Goal: Information Seeking & Learning: Learn about a topic

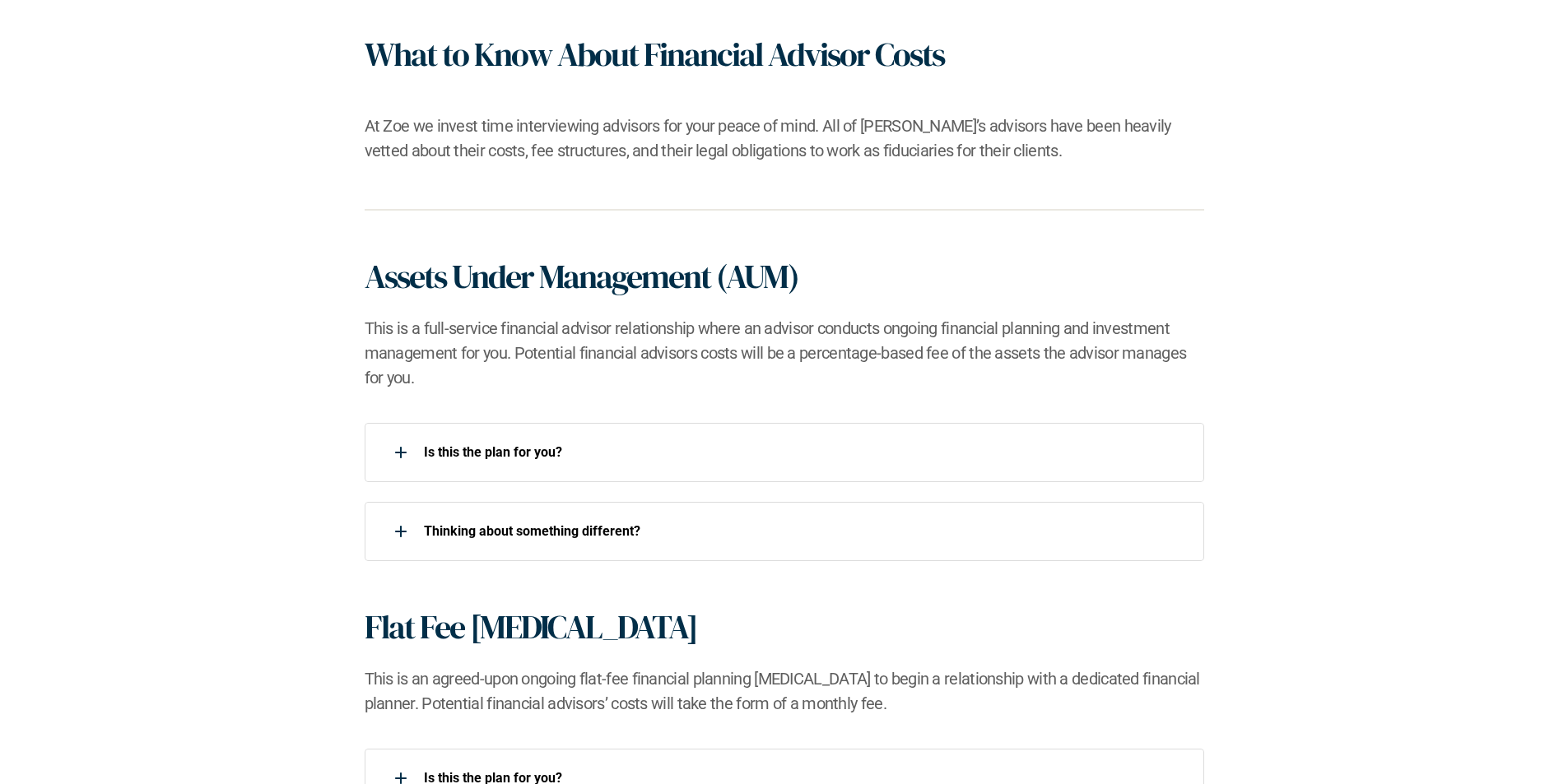
scroll to position [987, 0]
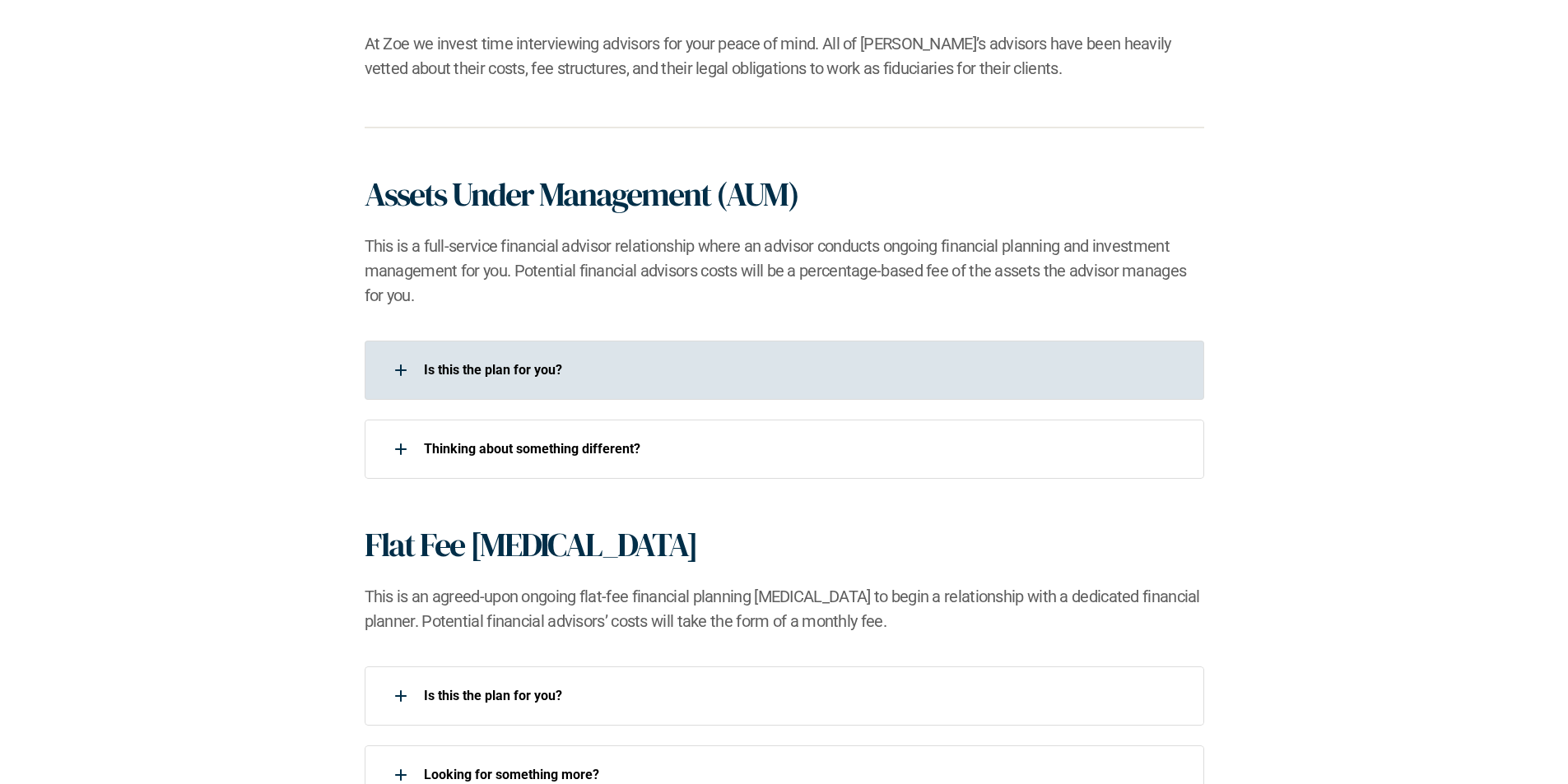
click at [401, 370] on use at bounding box center [401, 370] width 11 height 2
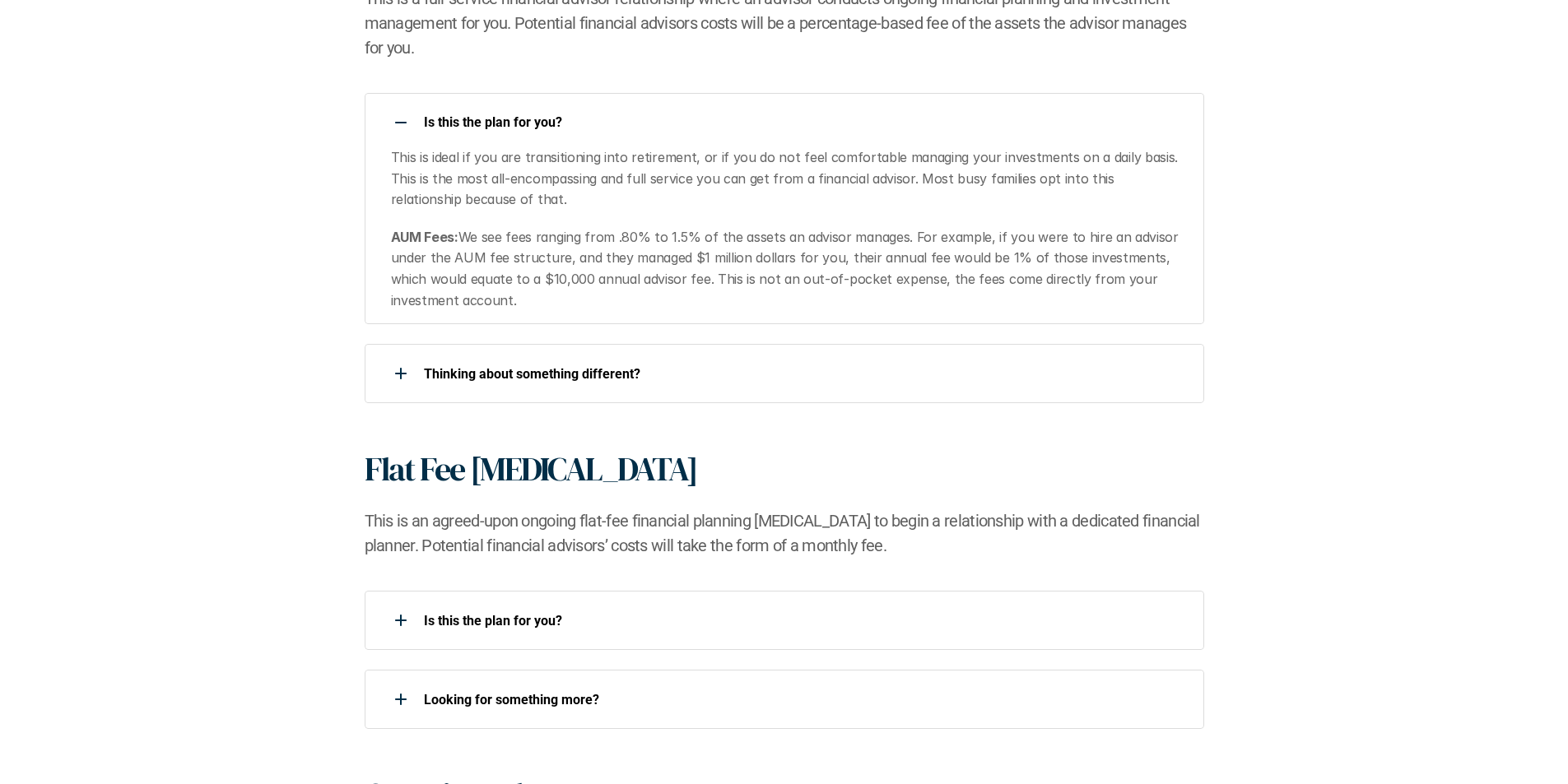
scroll to position [1234, 0]
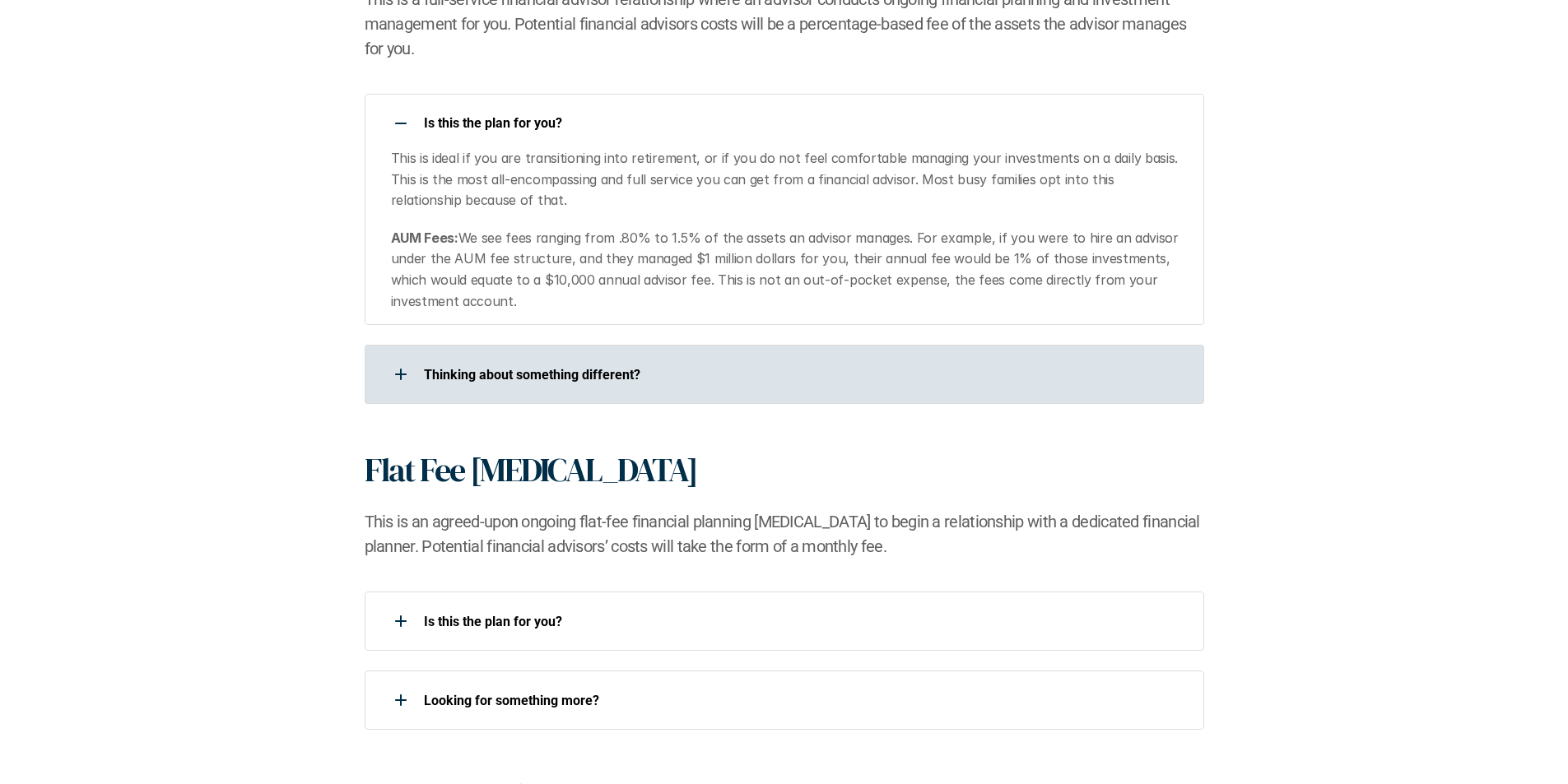
click at [399, 374] on use at bounding box center [401, 374] width 11 height 2
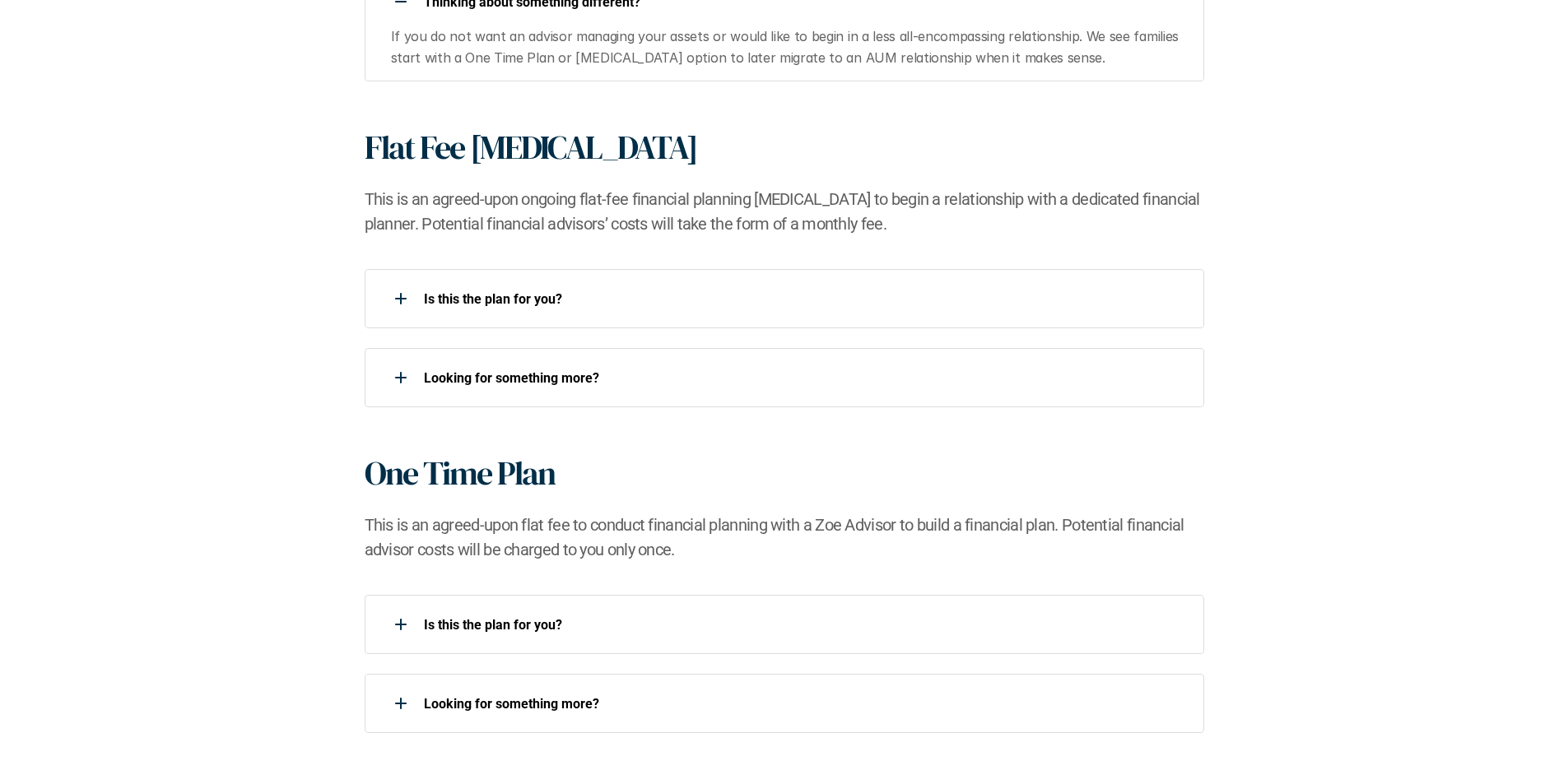
scroll to position [1646, 0]
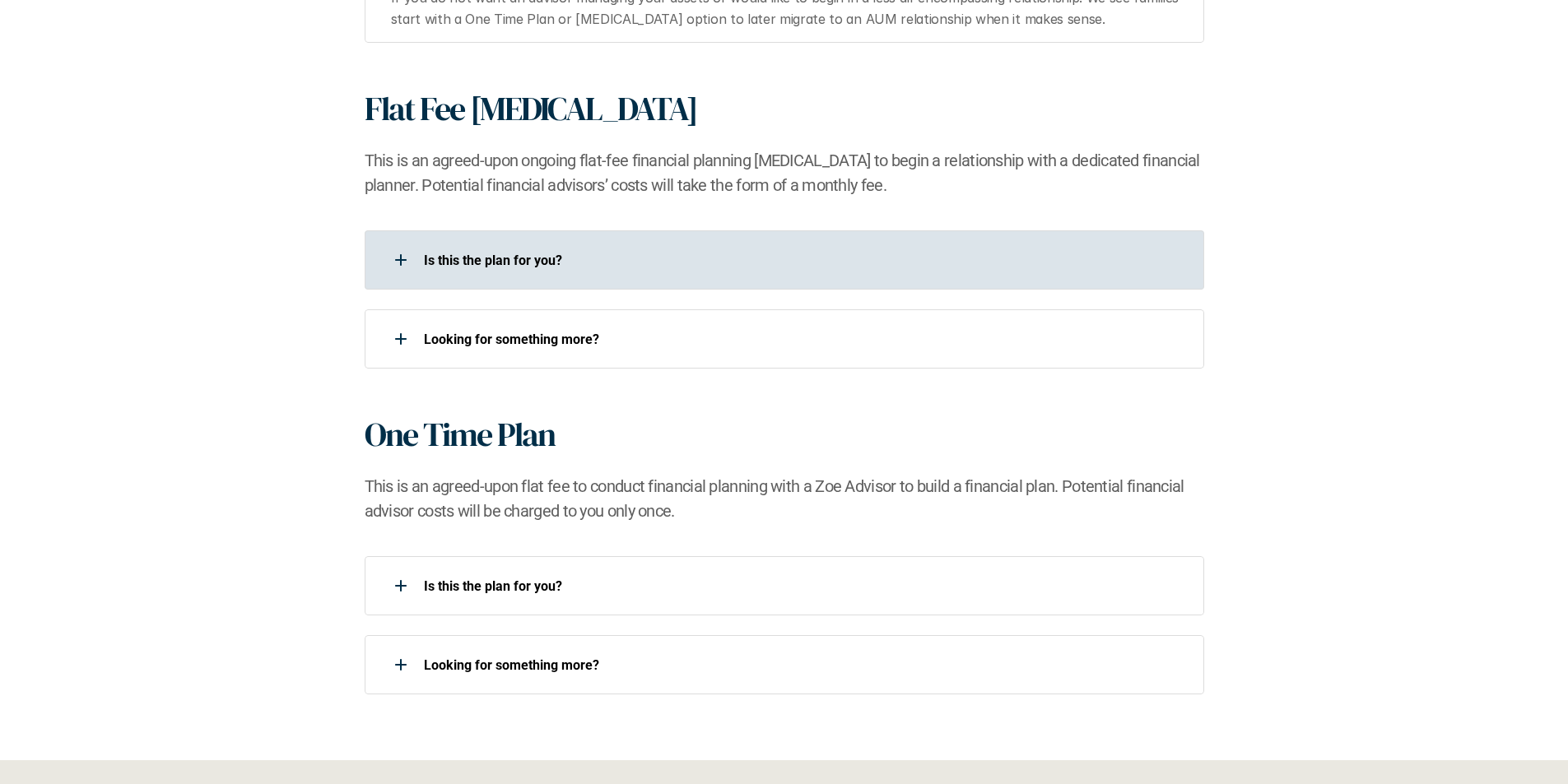
click at [403, 261] on div at bounding box center [401, 259] width 33 height 33
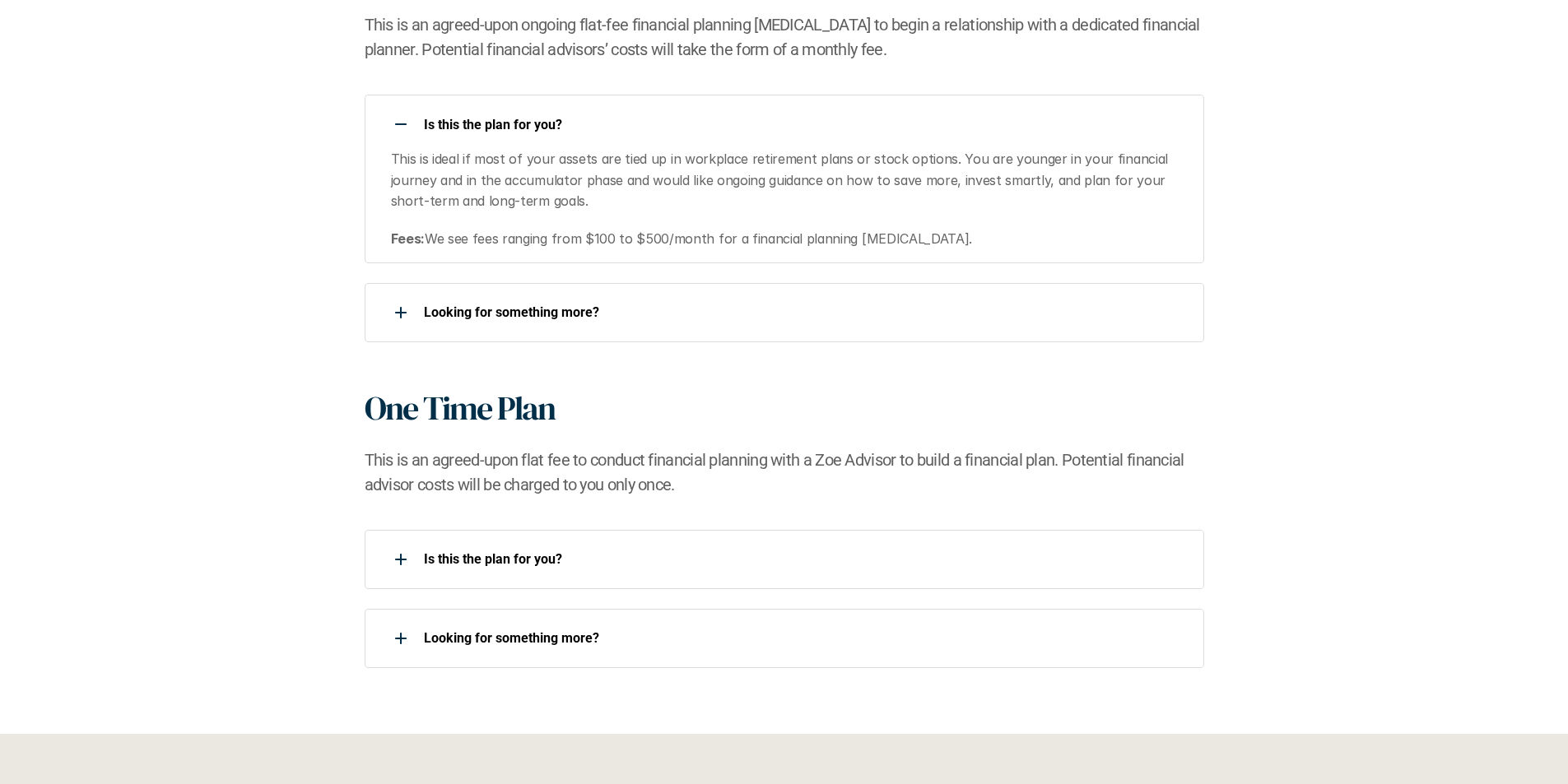
scroll to position [1810, 0]
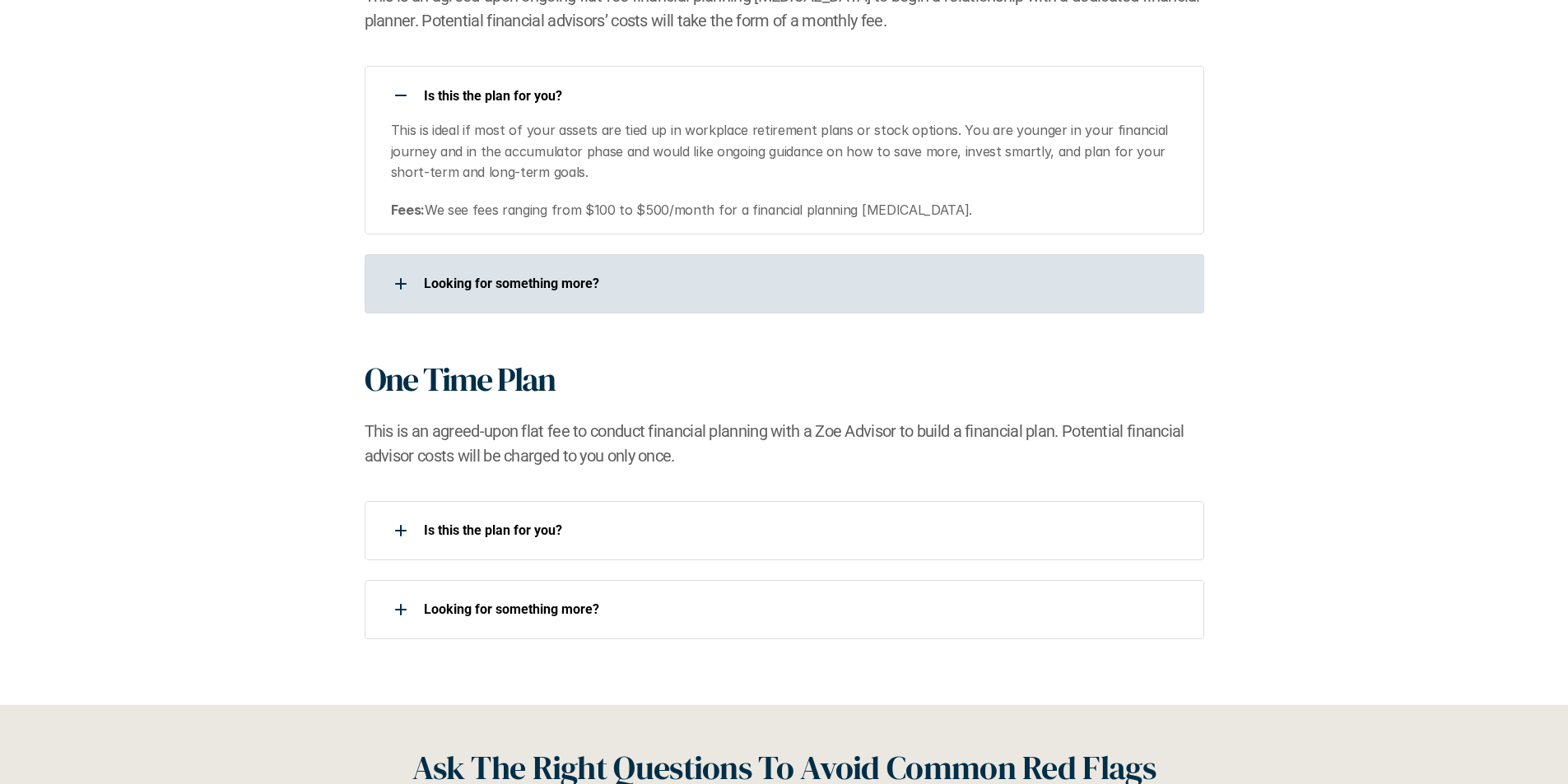
click at [403, 283] on use at bounding box center [401, 284] width 11 height 2
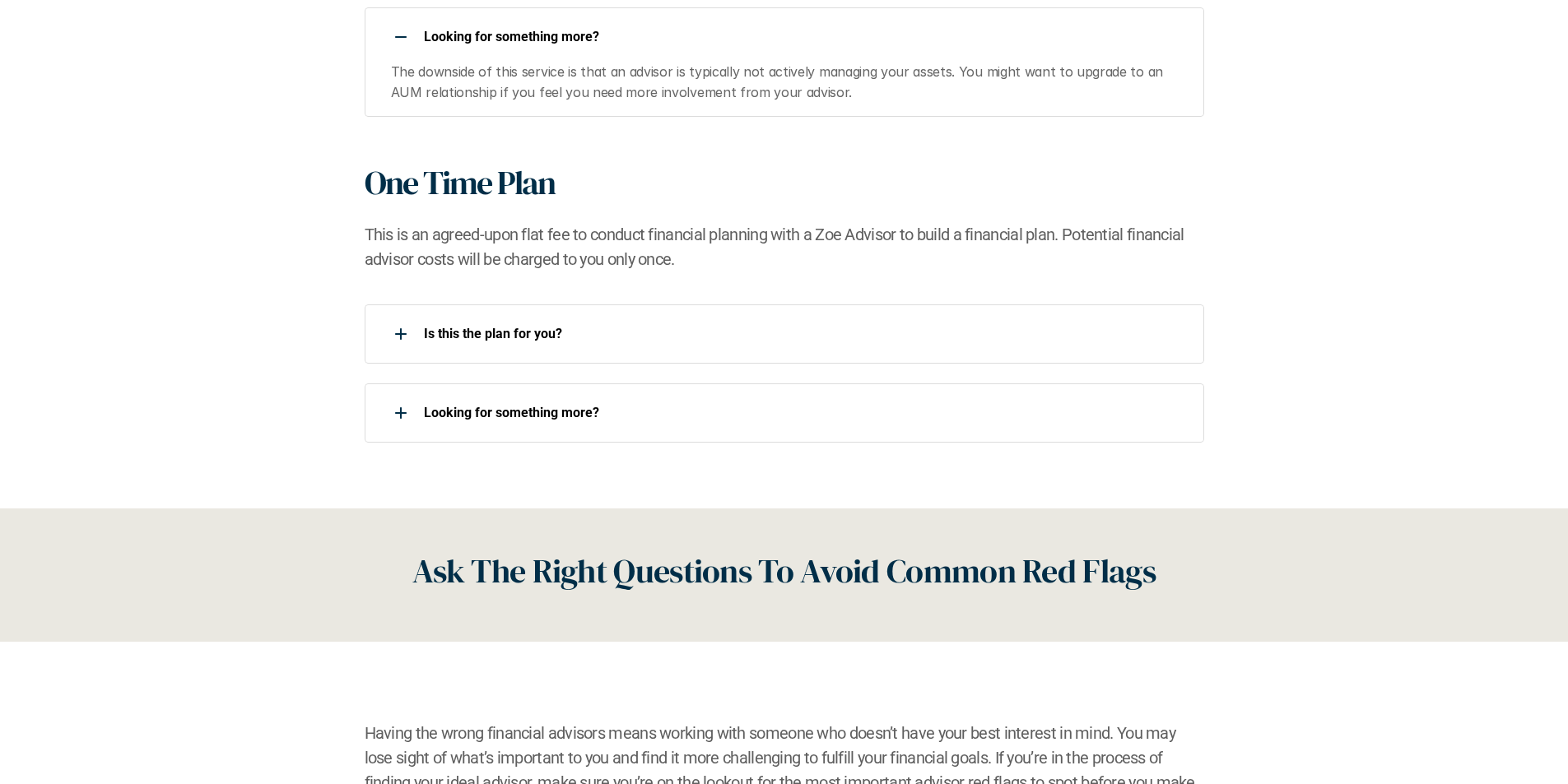
scroll to position [2139, 0]
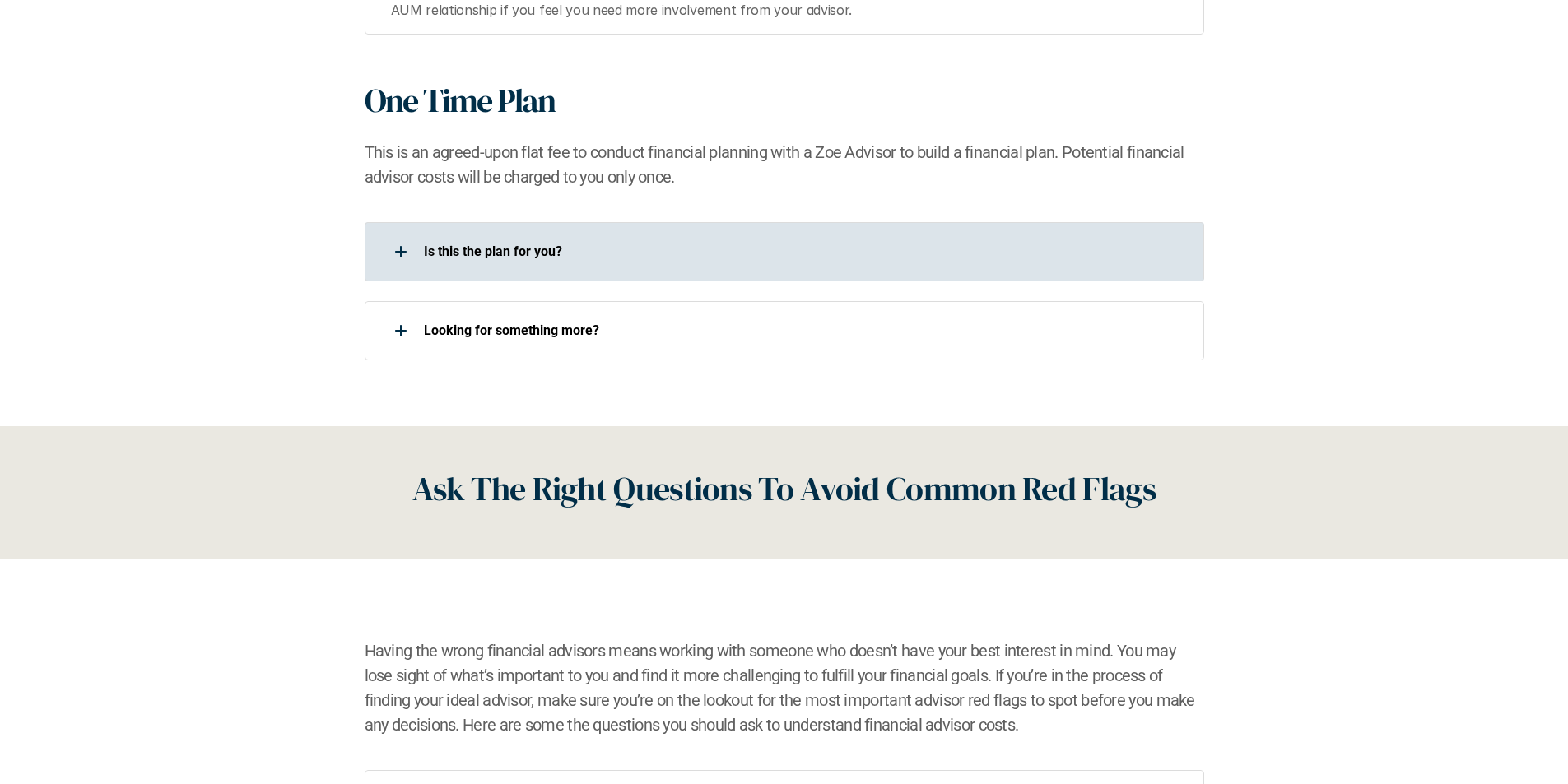
click at [399, 250] on div at bounding box center [401, 251] width 33 height 33
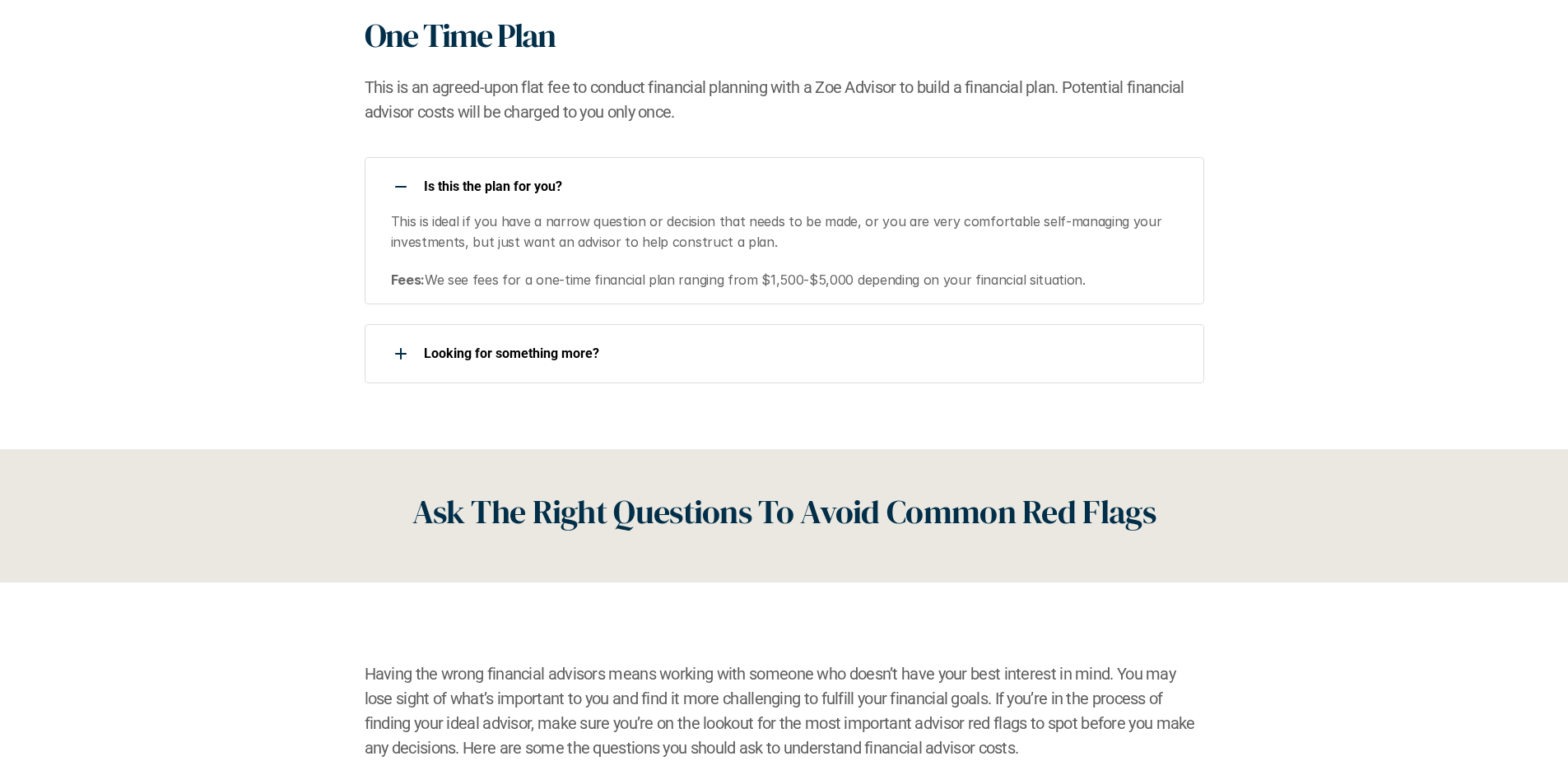
scroll to position [2303, 0]
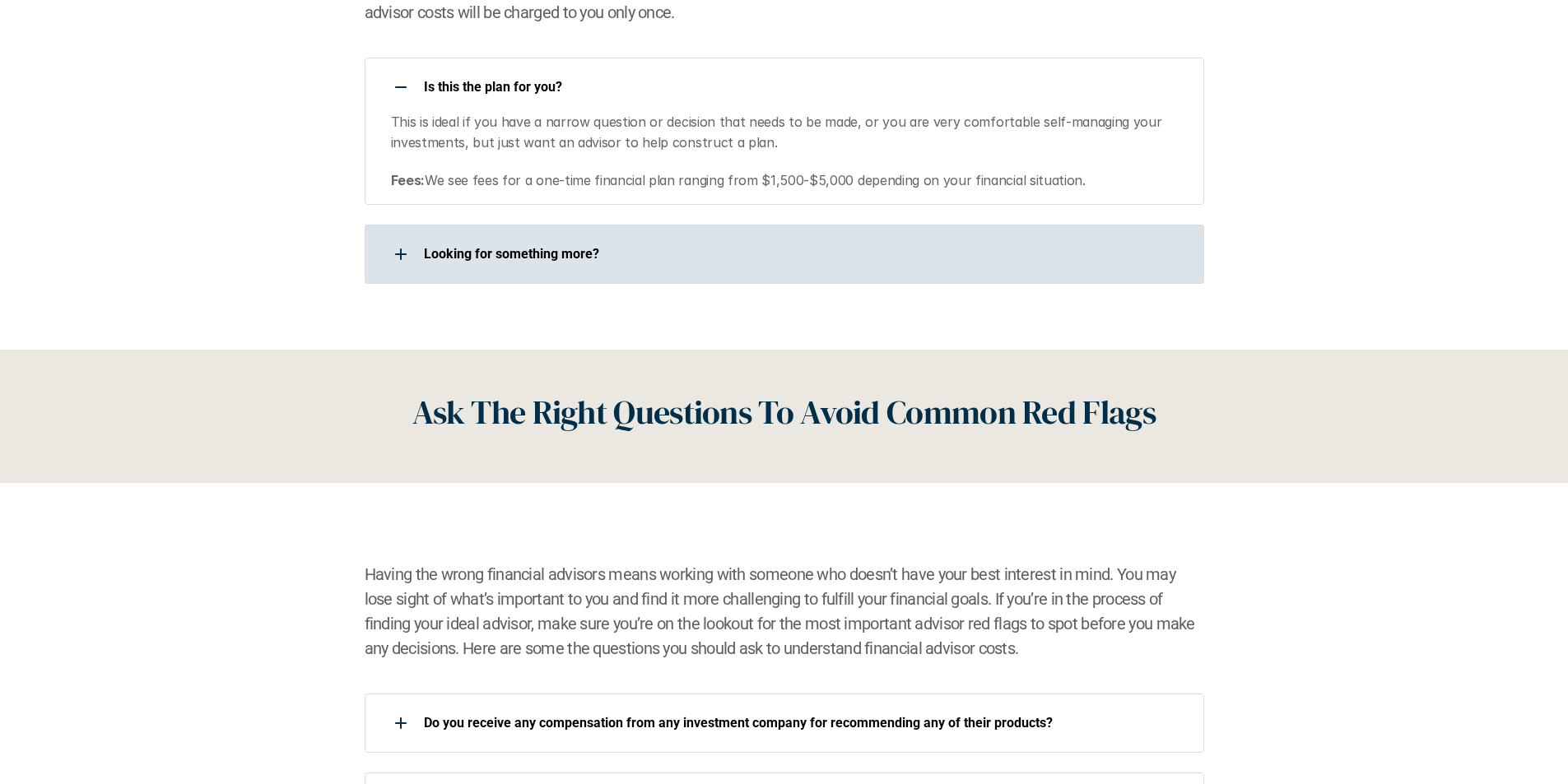
click at [402, 254] on use at bounding box center [401, 254] width 11 height 2
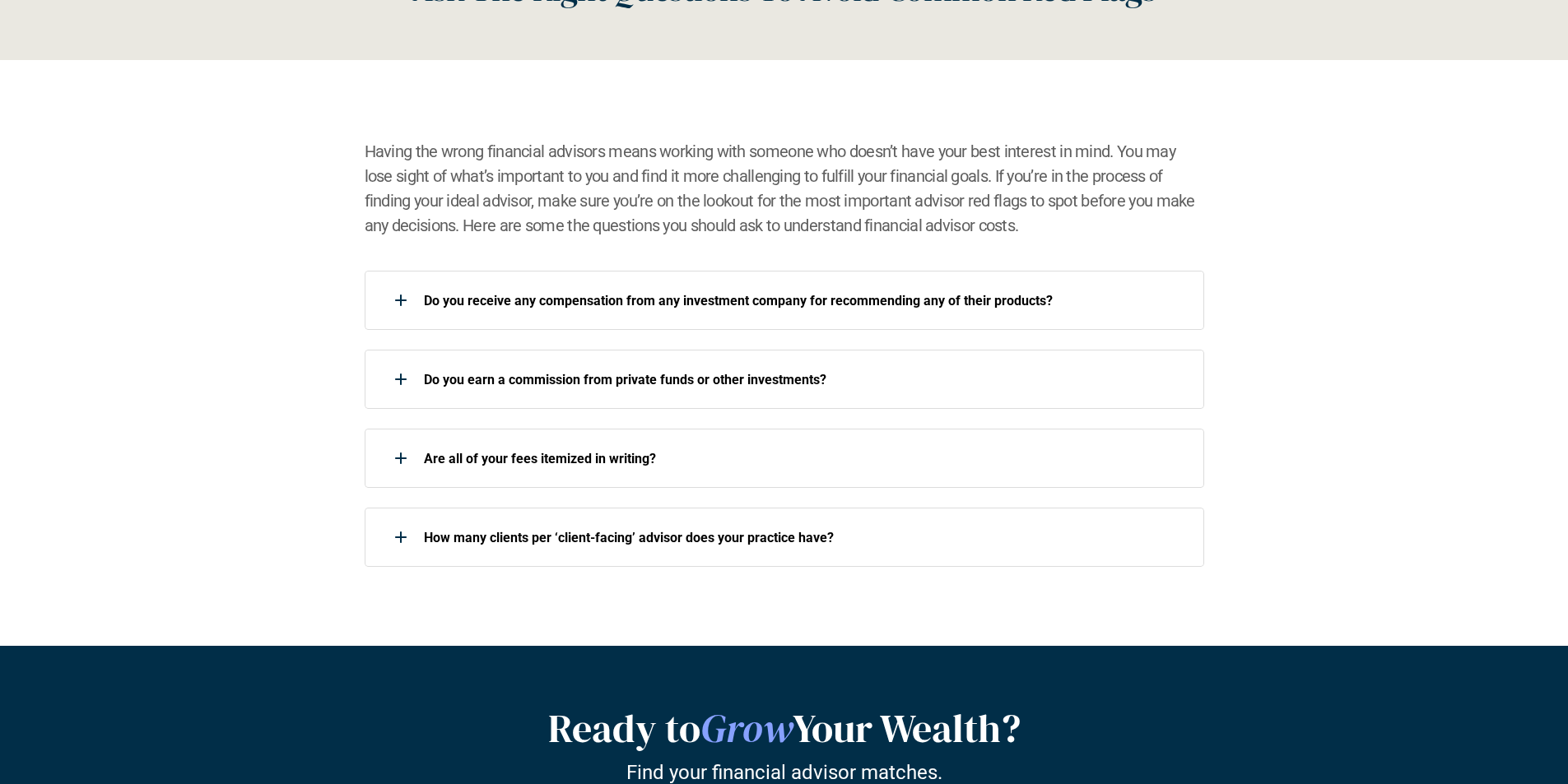
scroll to position [2880, 0]
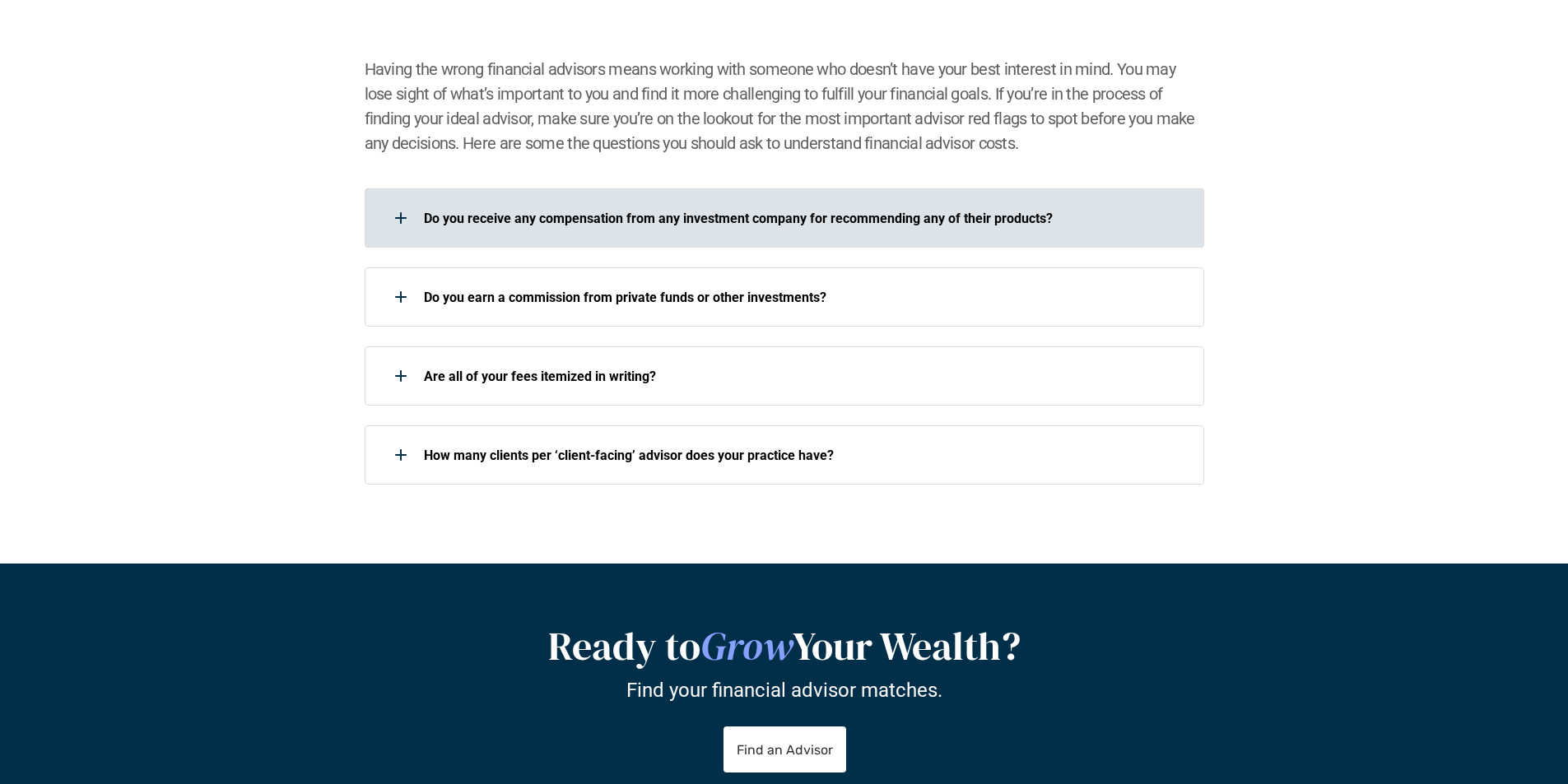
click at [398, 214] on div at bounding box center [401, 217] width 33 height 33
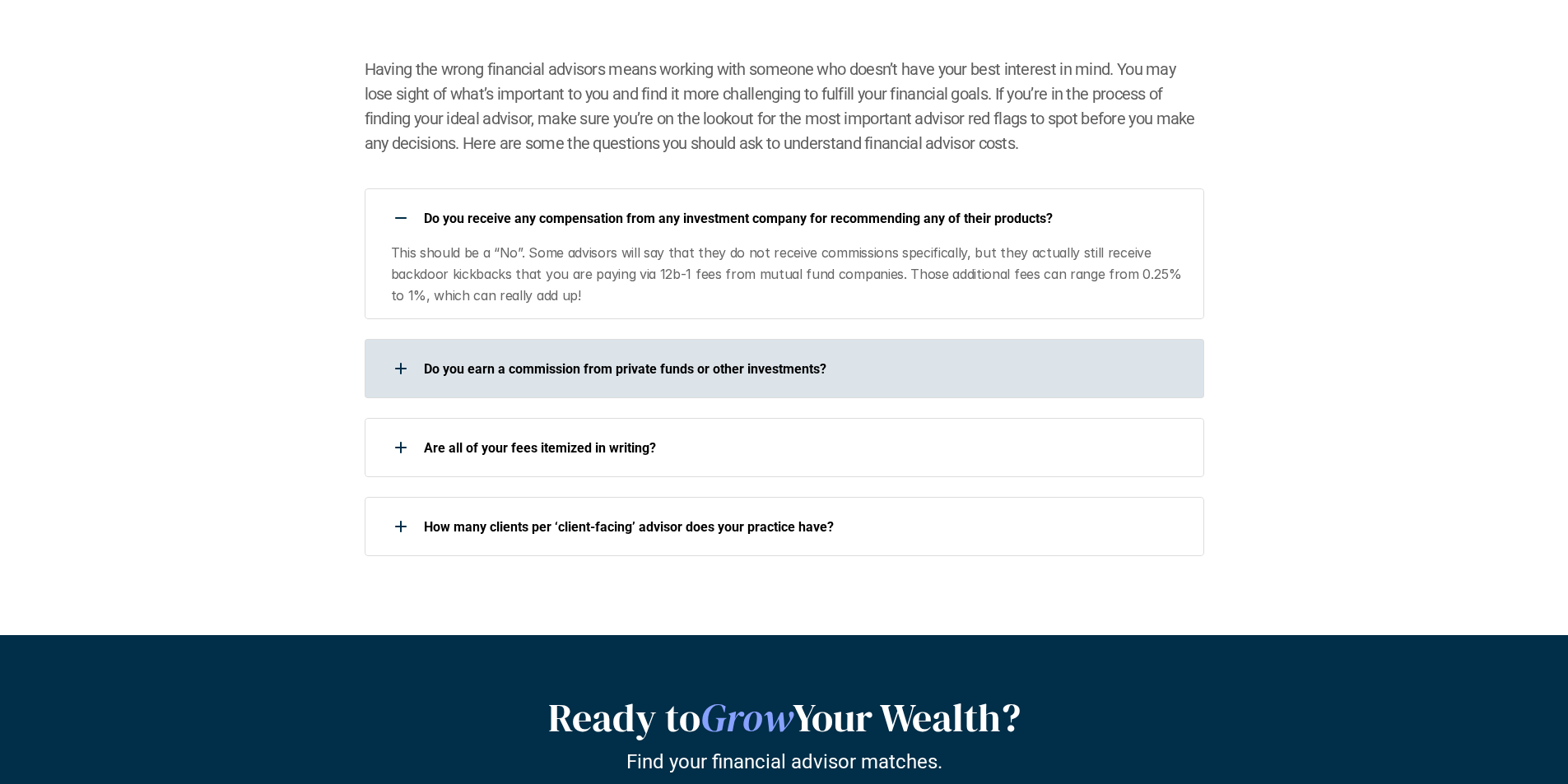
click at [399, 369] on use at bounding box center [401, 369] width 11 height 2
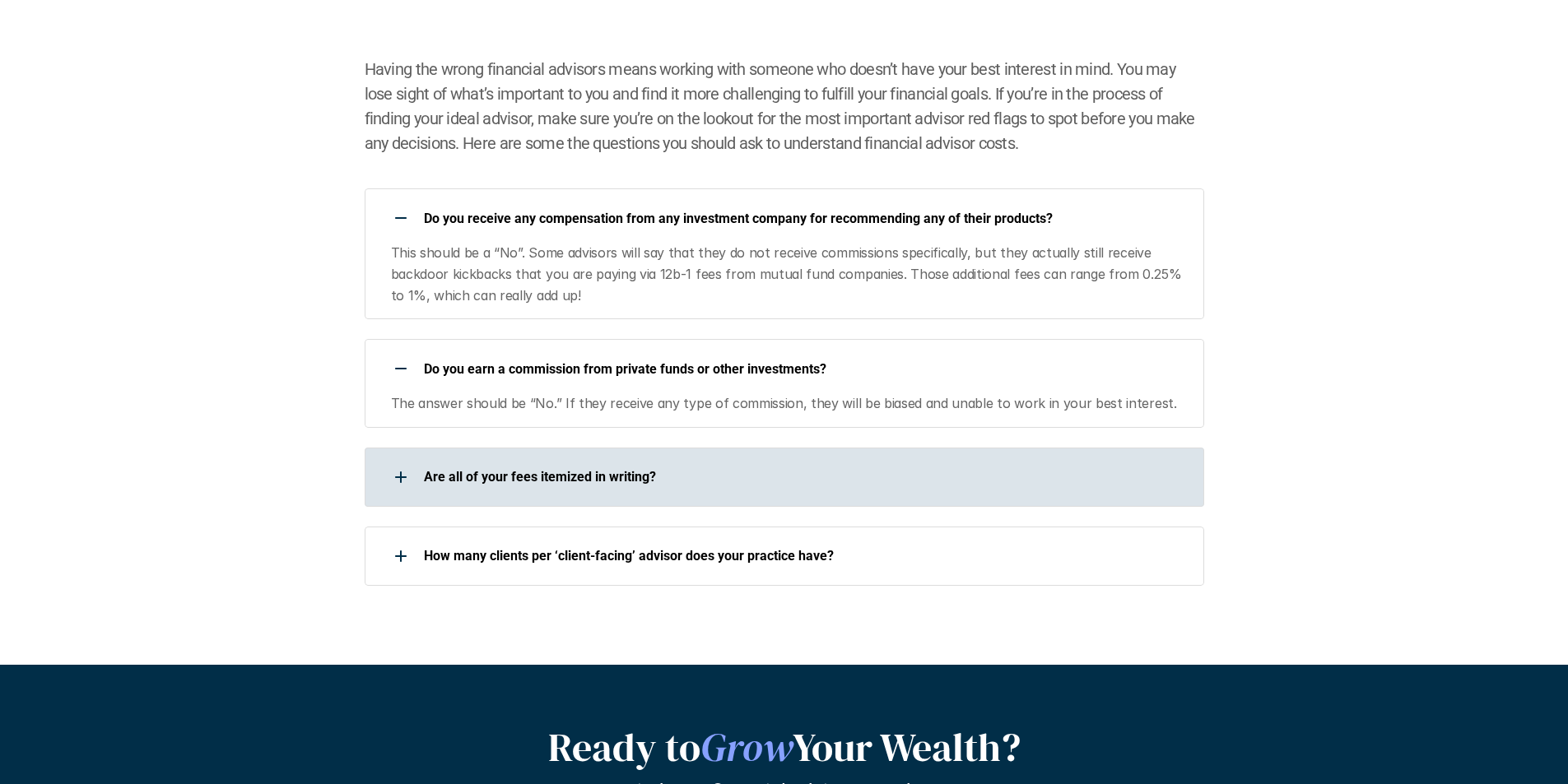
click at [401, 478] on use at bounding box center [401, 477] width 2 height 11
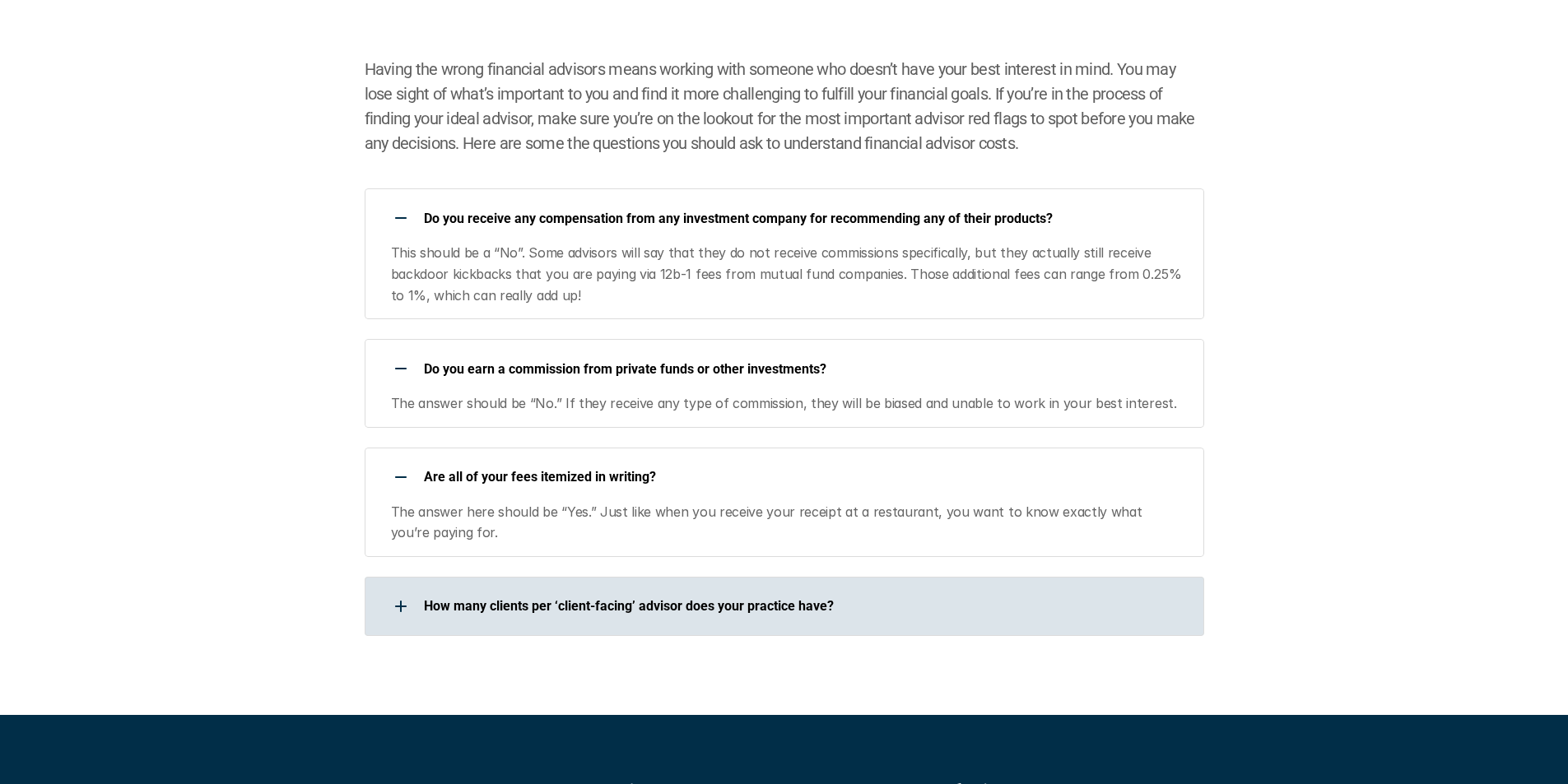
click at [401, 604] on use at bounding box center [401, 606] width 2 height 11
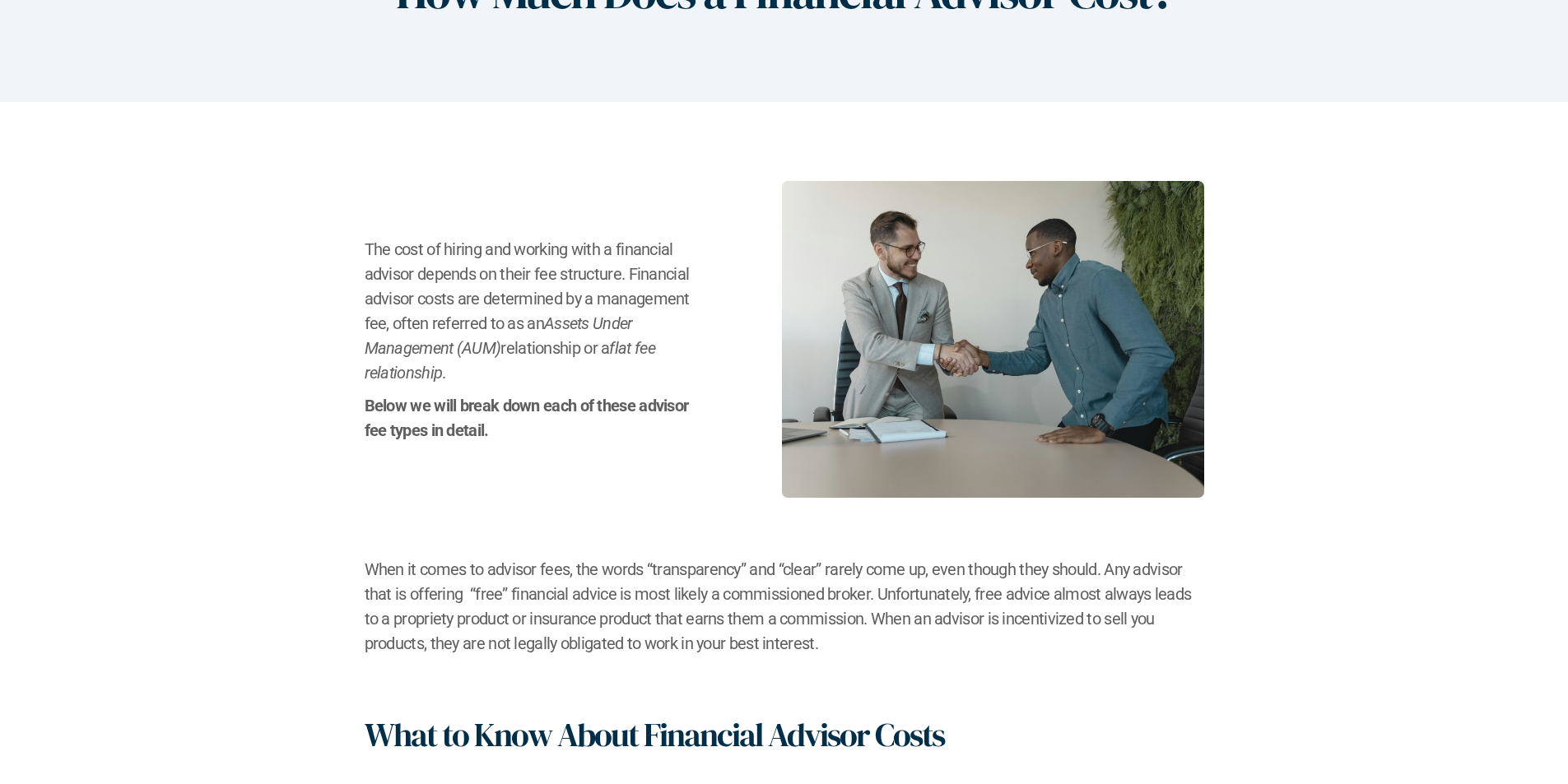
scroll to position [0, 0]
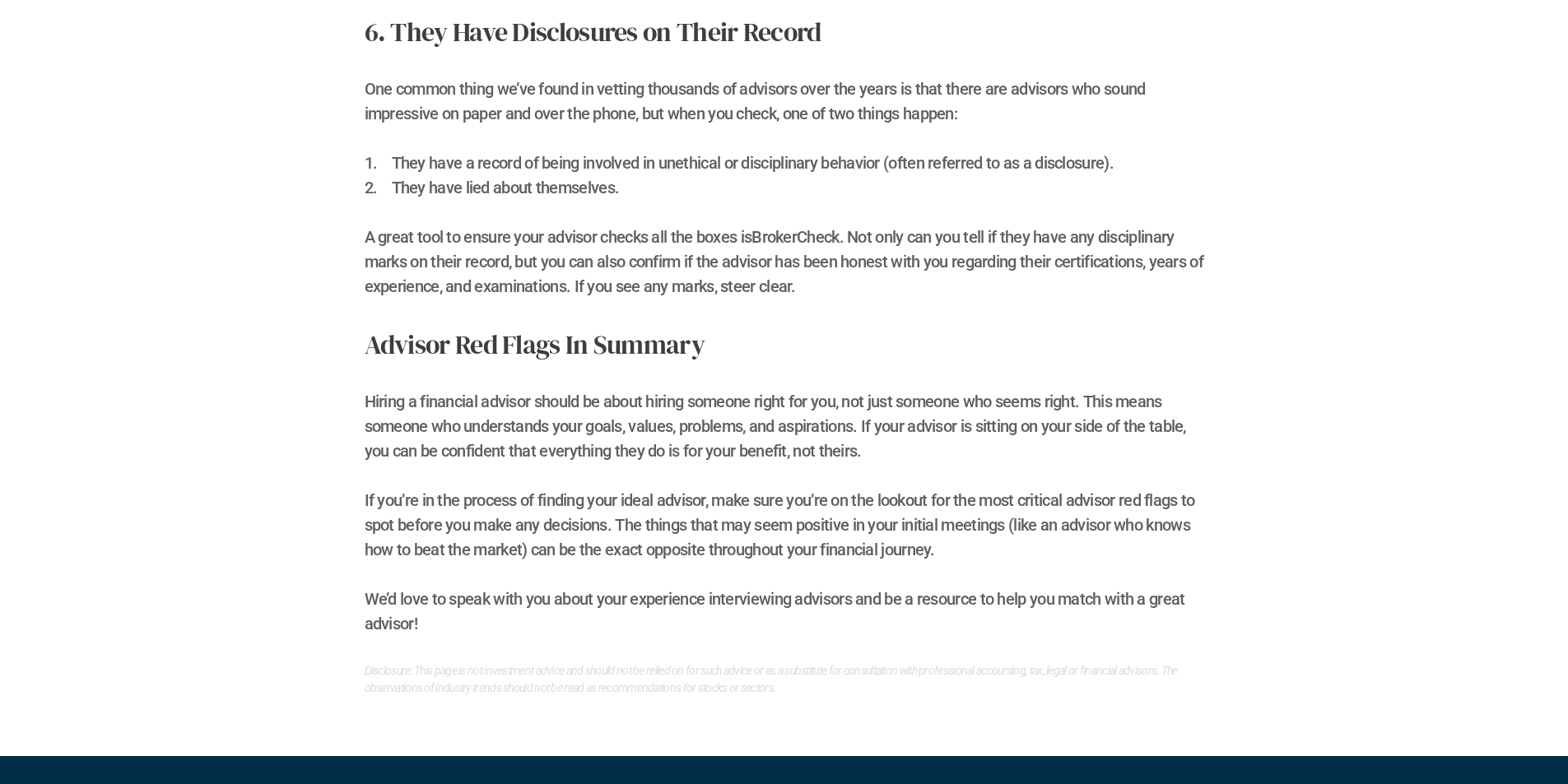
scroll to position [2303, 0]
